Goal: Check status: Check status

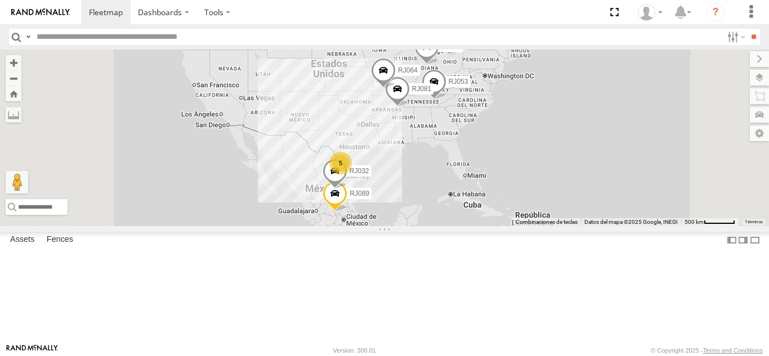
click at [0, 0] on div "RJ002" at bounding box center [0, 0] width 0 height 0
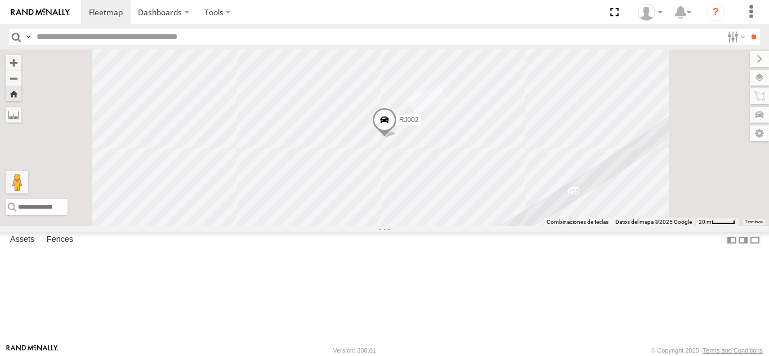
click at [397, 138] on span at bounding box center [384, 122] width 25 height 30
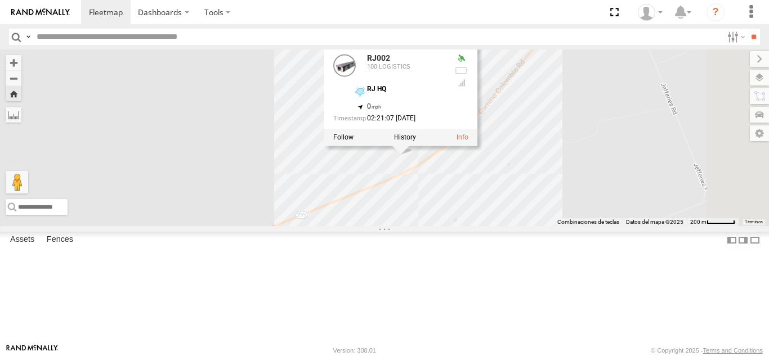
drag, startPoint x: 616, startPoint y: 285, endPoint x: 581, endPoint y: 249, distance: 50.1
click at [581, 226] on div "RJ002 RJ002 100 LOGISTICS RJ HQ 27.80151 , -99.50451 0 02:21:07 [DATE]" at bounding box center [384, 138] width 769 height 177
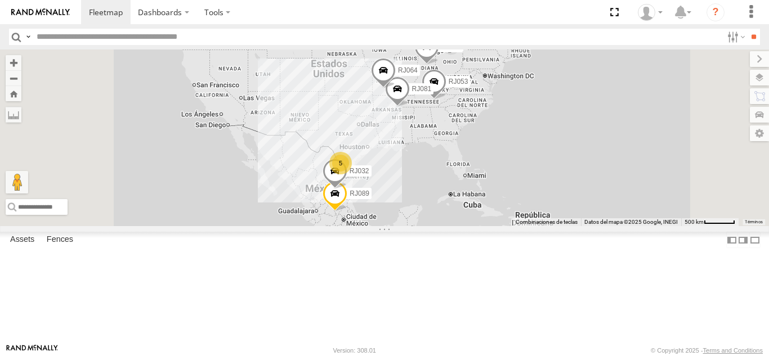
click at [0, 0] on div "RJ002" at bounding box center [0, 0] width 0 height 0
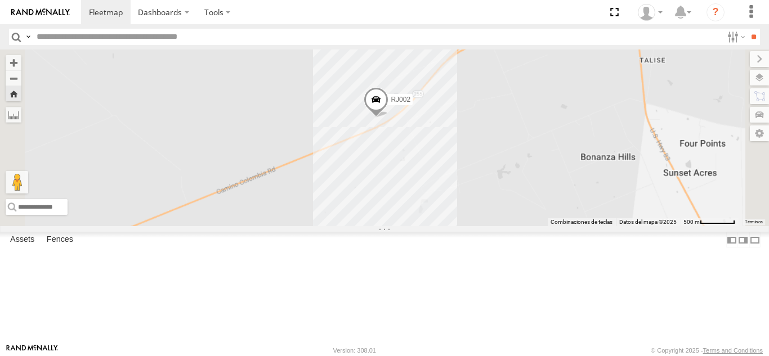
drag, startPoint x: 555, startPoint y: 307, endPoint x: 554, endPoint y: 213, distance: 94.0
click at [554, 213] on div "RJ002" at bounding box center [384, 138] width 769 height 177
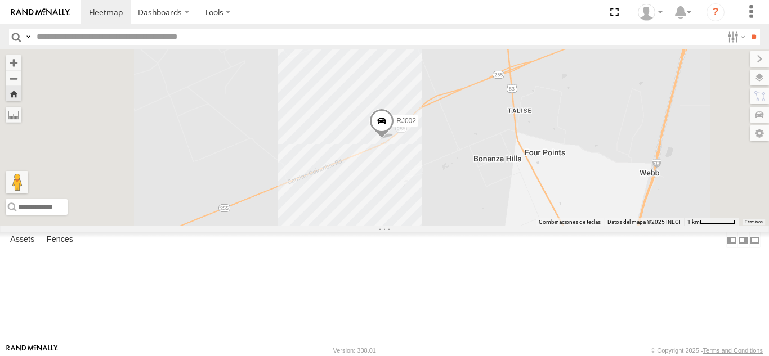
click at [394, 139] on span at bounding box center [381, 124] width 25 height 30
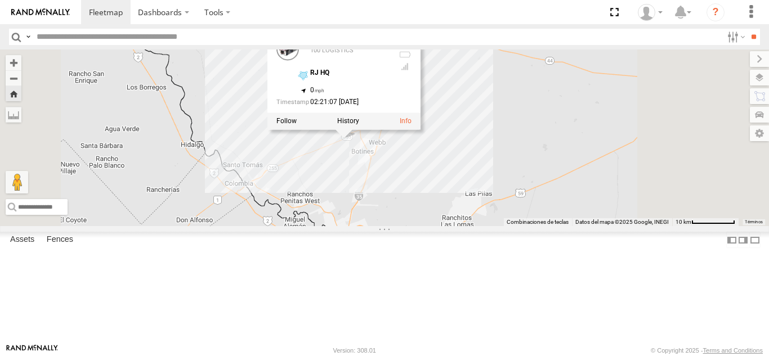
drag, startPoint x: 481, startPoint y: 286, endPoint x: 483, endPoint y: 243, distance: 43.9
click at [483, 226] on div "RJ002 RJ002 100 LOGISTICS RJ HQ 27.80151 , -99.50451 0 02:21:07 [DATE]" at bounding box center [384, 138] width 769 height 177
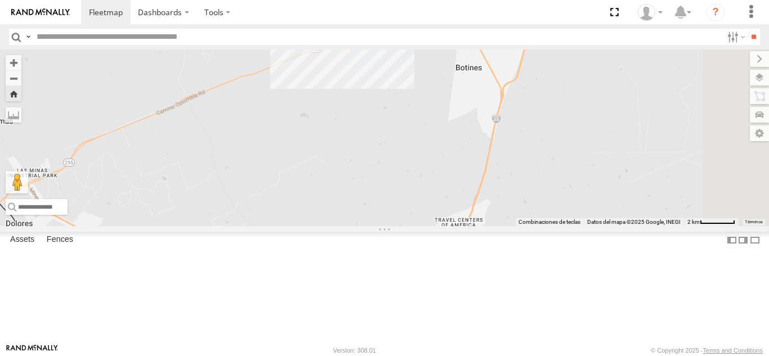
drag, startPoint x: 540, startPoint y: 176, endPoint x: 469, endPoint y: 288, distance: 132.4
click at [469, 226] on div "RJ002 RJ002 100 LOGISTICS RJ HQ 27.80151 , -99.50451 0 02:21:07 [DATE]" at bounding box center [384, 138] width 769 height 177
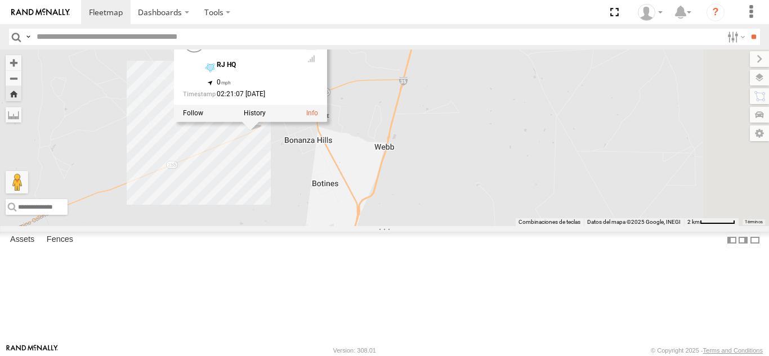
drag, startPoint x: 485, startPoint y: 217, endPoint x: 398, endPoint y: 202, distance: 88.4
click at [392, 226] on div "RJ002 RJ002 100 LOGISTICS RJ HQ 27.80151 , -99.50451 0 02:21:07 [DATE]" at bounding box center [384, 138] width 769 height 177
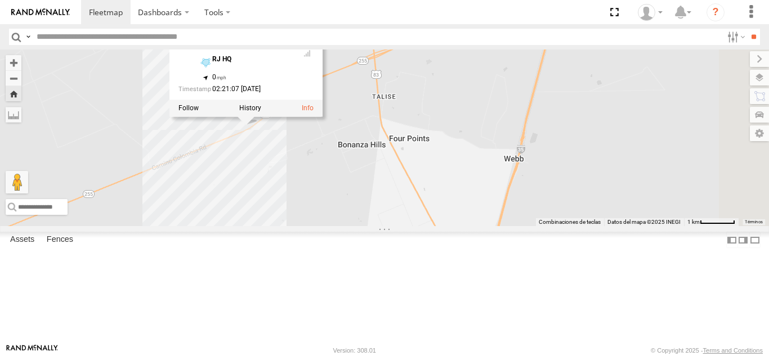
click at [399, 197] on div "RJ002 RJ002 100 LOGISTICS RJ HQ 27.80151 , -99.50451 0 02:21:07 [DATE]" at bounding box center [384, 138] width 769 height 177
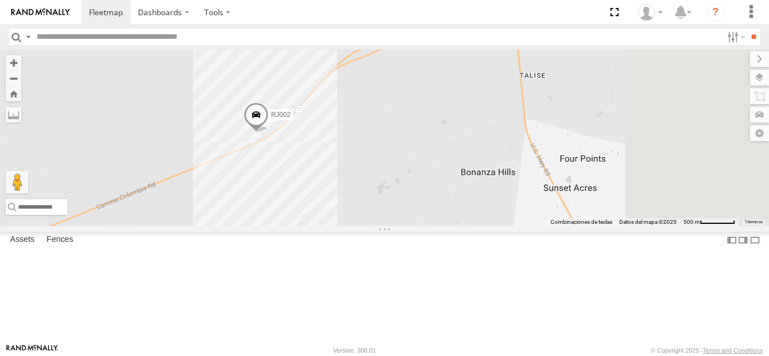
drag, startPoint x: 500, startPoint y: 257, endPoint x: 414, endPoint y: 252, distance: 86.3
click at [414, 226] on div "RJ002" at bounding box center [384, 138] width 769 height 177
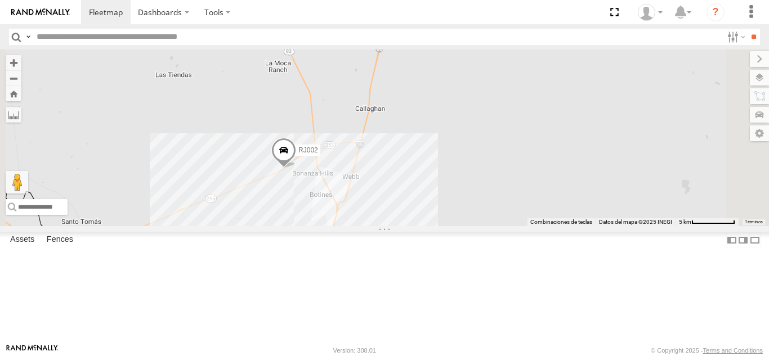
drag, startPoint x: 500, startPoint y: 248, endPoint x: 562, endPoint y: 170, distance: 99.0
click at [562, 170] on div "RJ002" at bounding box center [384, 138] width 769 height 177
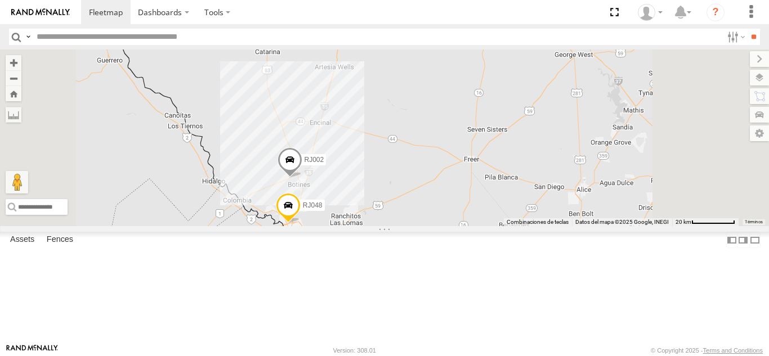
click at [302, 178] on span at bounding box center [289, 163] width 25 height 30
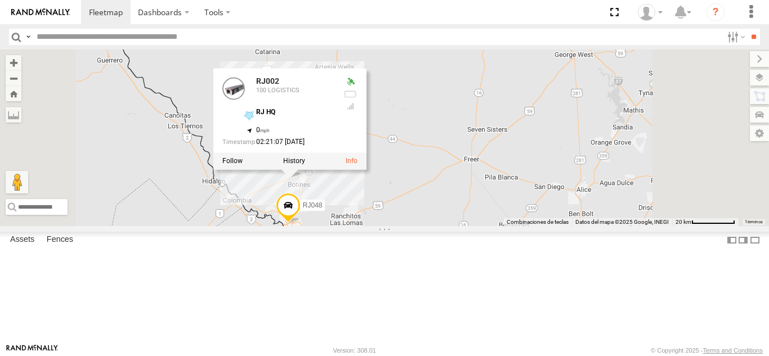
click at [558, 213] on div "RJ002 RJ048 3 RJ002 100 LOGISTICS RJ HQ 27.80151 , -99.50451 0 02:21:07 [DATE]" at bounding box center [384, 138] width 769 height 177
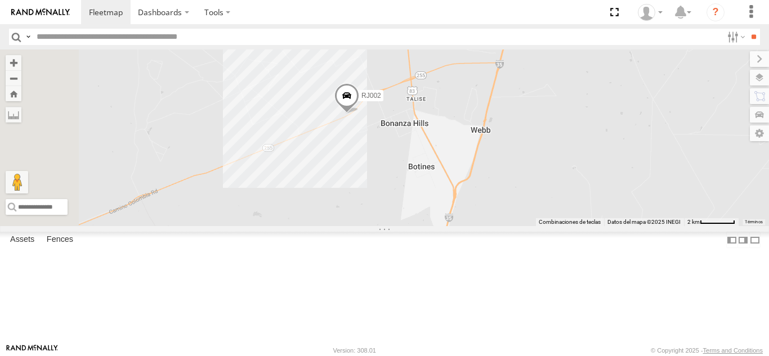
drag, startPoint x: 502, startPoint y: 273, endPoint x: 592, endPoint y: 108, distance: 188.4
click at [592, 108] on div "RJ002 RJ048" at bounding box center [384, 138] width 769 height 177
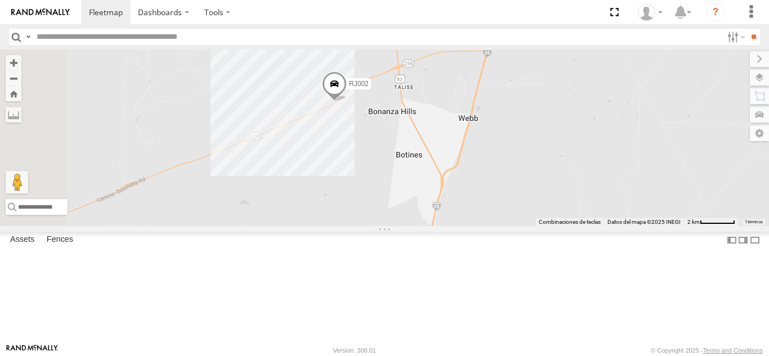
drag, startPoint x: 496, startPoint y: 208, endPoint x: 463, endPoint y: 236, distance: 42.7
click at [463, 226] on div "RJ002 RJ048" at bounding box center [384, 138] width 769 height 177
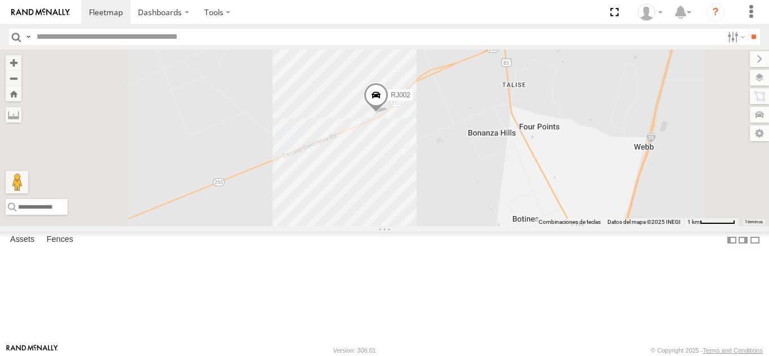
drag, startPoint x: 560, startPoint y: 168, endPoint x: 611, endPoint y: 242, distance: 89.4
click at [611, 226] on div "RJ002 RJ048" at bounding box center [384, 138] width 769 height 177
